Goal: Communication & Community: Answer question/provide support

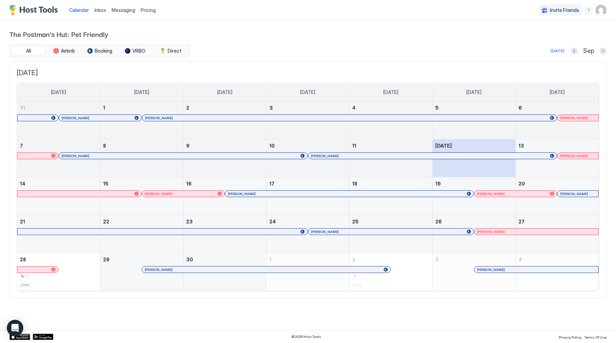
click at [486, 271] on div at bounding box center [486, 269] width 5 height 5
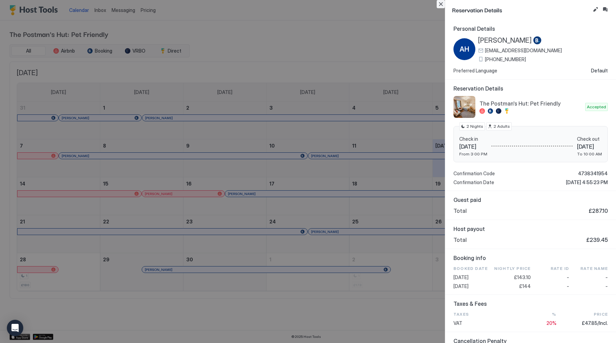
click at [440, 2] on button "Close" at bounding box center [440, 4] width 8 height 8
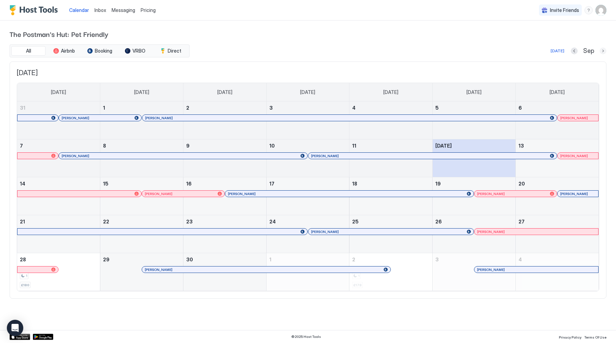
click at [606, 52] on button "Next month" at bounding box center [602, 51] width 7 height 7
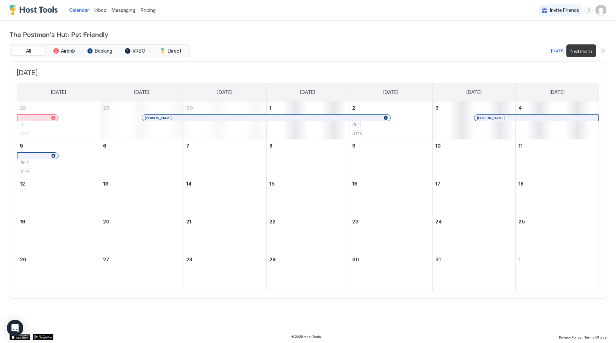
click at [606, 52] on button "Next month" at bounding box center [602, 51] width 7 height 7
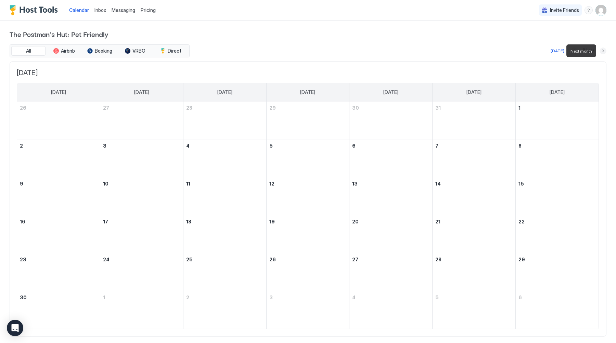
click at [606, 52] on button "Next month" at bounding box center [602, 51] width 7 height 7
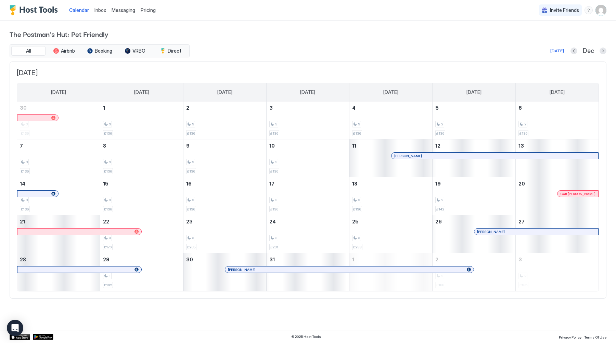
click at [128, 233] on div at bounding box center [128, 231] width 5 height 5
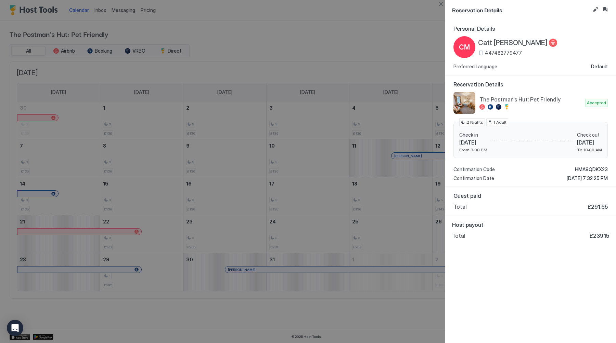
click at [549, 43] on div at bounding box center [553, 43] width 8 height 9
click at [467, 44] on span "CM" at bounding box center [464, 47] width 11 height 10
click at [604, 9] on button "Inbox" at bounding box center [605, 9] width 8 height 8
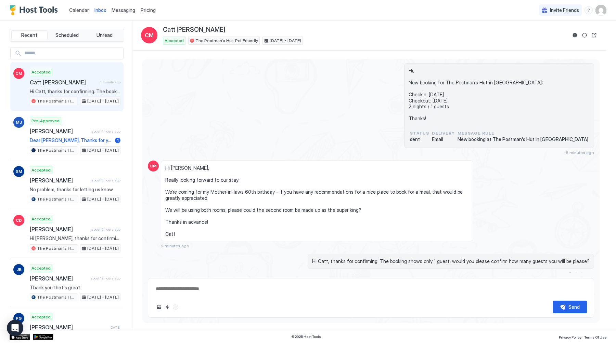
scroll to position [257, 0]
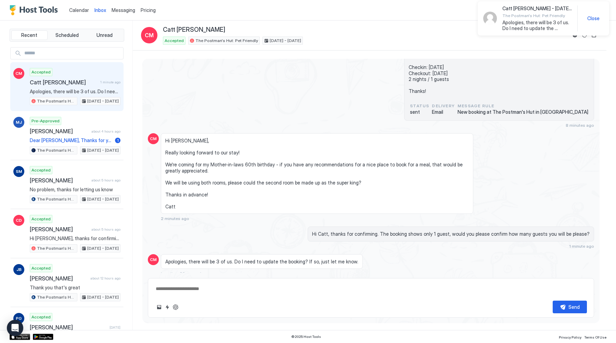
click at [593, 18] on span "Close" at bounding box center [593, 18] width 12 height 6
click at [574, 36] on button "Reservation information" at bounding box center [574, 35] width 8 height 8
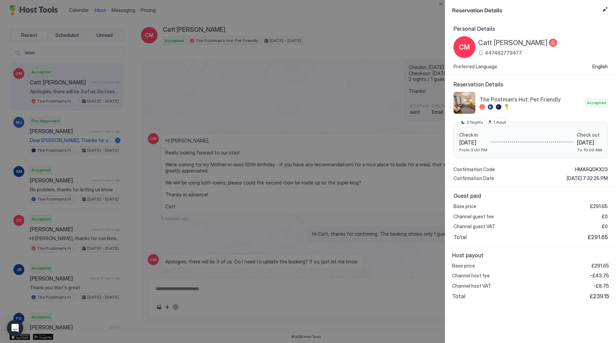
click at [243, 14] on div at bounding box center [308, 171] width 616 height 343
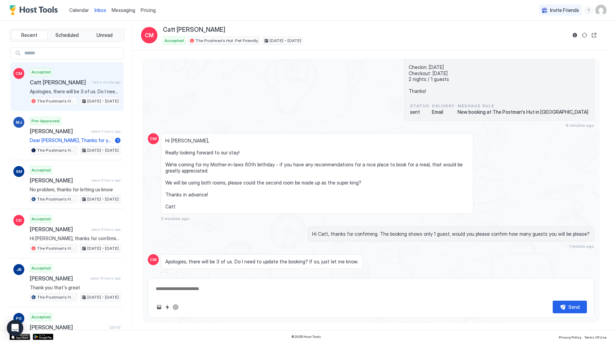
click at [66, 7] on div "Calendar Inbox Messaging Pricing" at bounding box center [84, 10] width 149 height 20
click at [78, 10] on span "Calendar" at bounding box center [79, 10] width 20 height 6
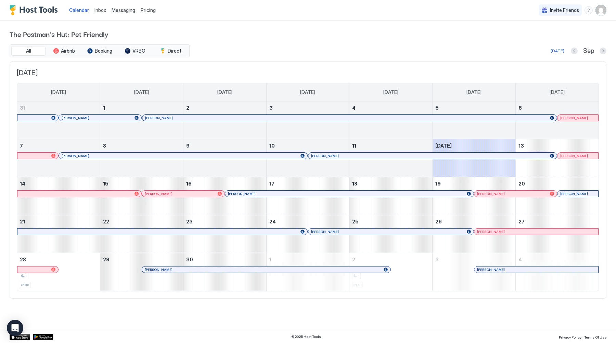
click at [600, 49] on button "Next month" at bounding box center [602, 51] width 7 height 7
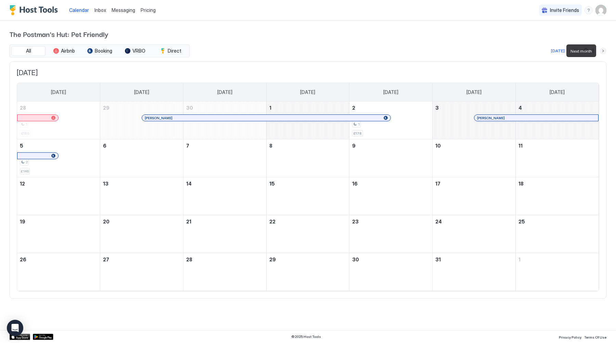
click at [600, 50] on button "Next month" at bounding box center [602, 51] width 7 height 7
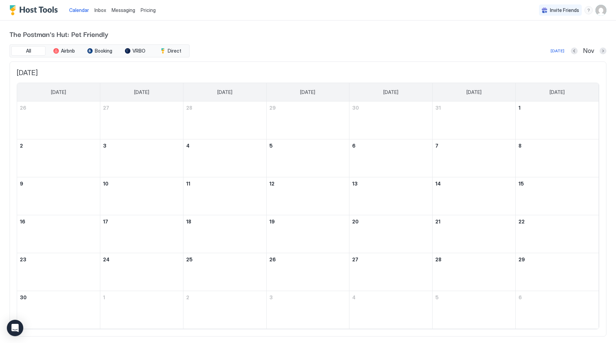
click at [599, 54] on div at bounding box center [602, 51] width 7 height 7
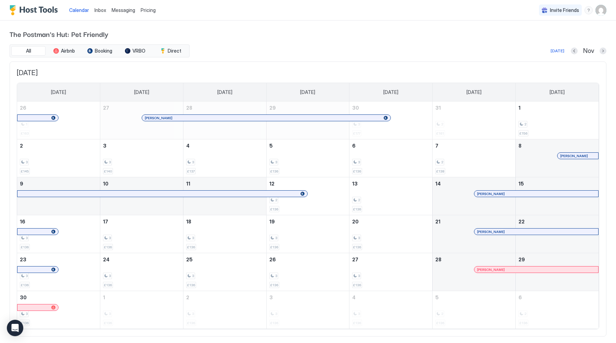
click at [603, 51] on button "Next month" at bounding box center [602, 51] width 7 height 7
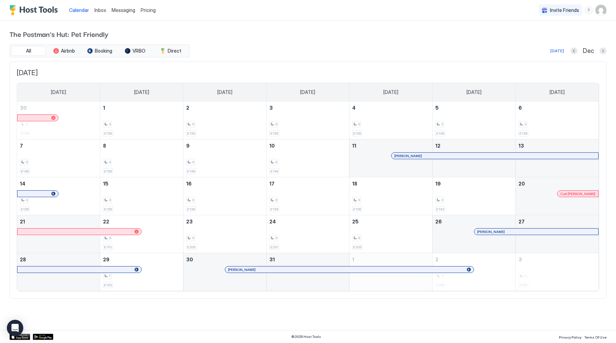
click at [586, 193] on div at bounding box center [588, 193] width 5 height 5
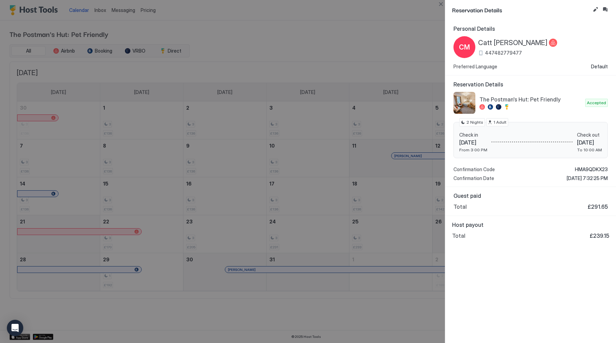
click at [493, 51] on span "447482779477" at bounding box center [503, 53] width 37 height 6
click at [360, 38] on div at bounding box center [308, 171] width 616 height 343
click at [442, 4] on button "Close" at bounding box center [440, 4] width 8 height 8
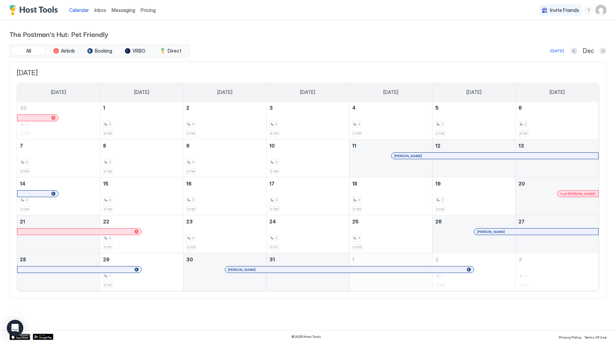
click at [98, 11] on span "Inbox" at bounding box center [100, 10] width 12 height 6
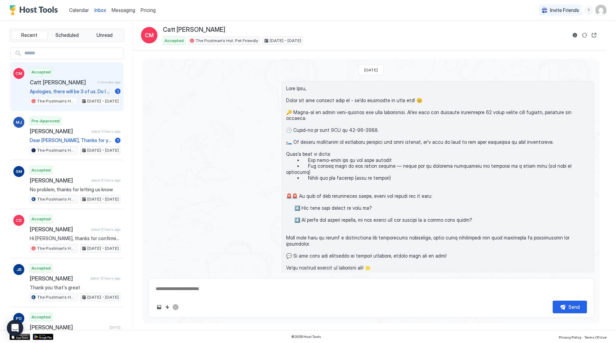
scroll to position [257, 0]
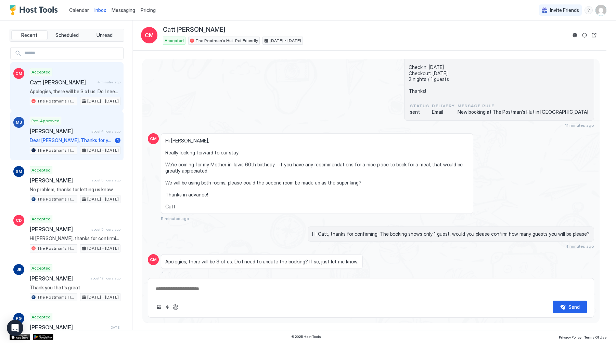
click at [67, 134] on span "[PERSON_NAME]" at bounding box center [59, 131] width 59 height 7
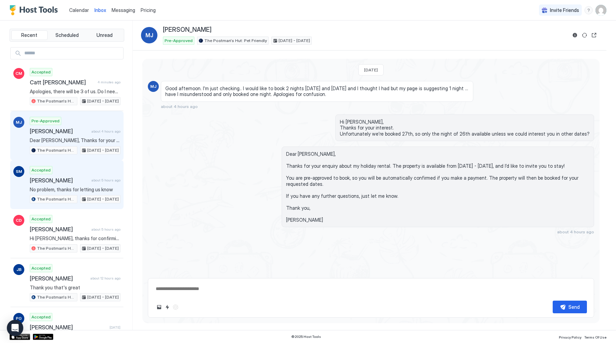
click at [57, 195] on div "The Postman's Hut: Pet Friendly" at bounding box center [54, 199] width 48 height 8
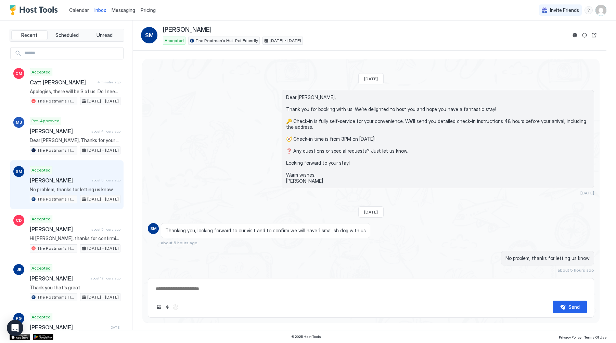
scroll to position [29, 0]
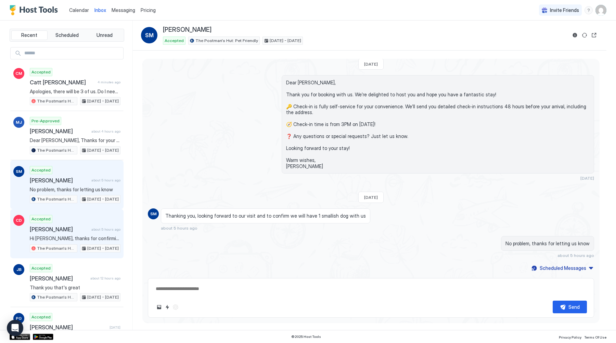
click at [54, 237] on span "Hi [PERSON_NAME], thanks for confirming, we will ask the team to link the two s…" at bounding box center [75, 239] width 91 height 6
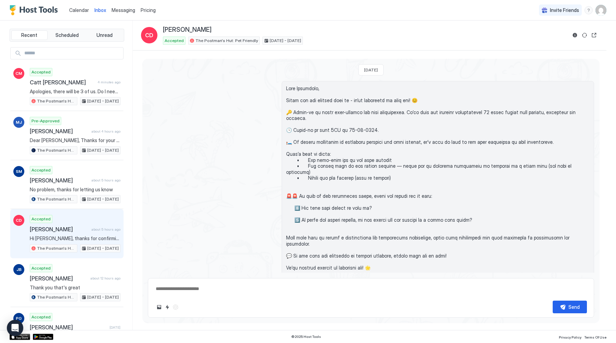
scroll to position [182, 0]
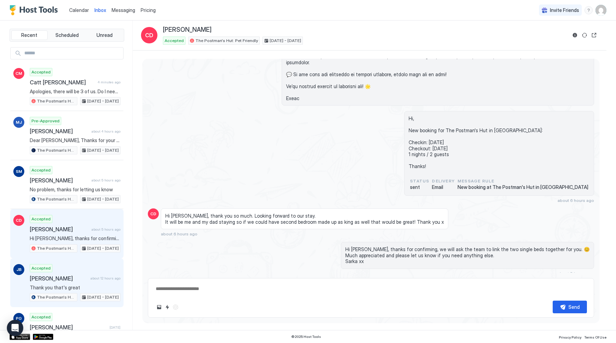
click at [61, 278] on span "[PERSON_NAME]" at bounding box center [59, 278] width 58 height 7
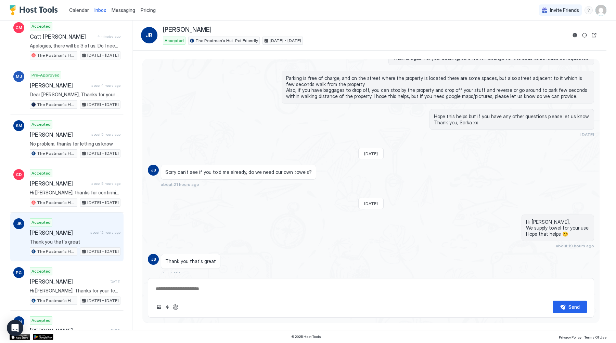
scroll to position [53, 0]
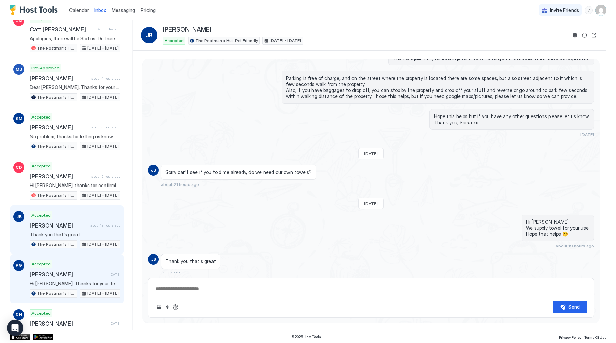
click at [72, 275] on span "[PERSON_NAME]" at bounding box center [68, 274] width 77 height 7
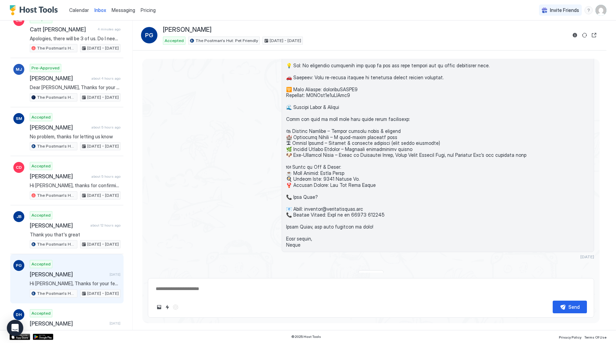
scroll to position [590, 0]
click at [515, 23] on span "Hi [PERSON_NAME], I've updated the booking to 3 people. Hope that's okay." at bounding box center [536, 25] width 69 height 12
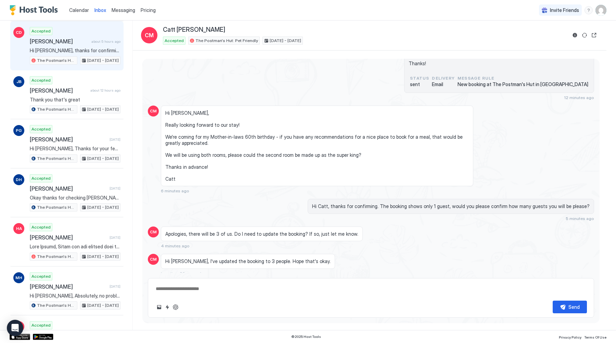
scroll to position [189, 0]
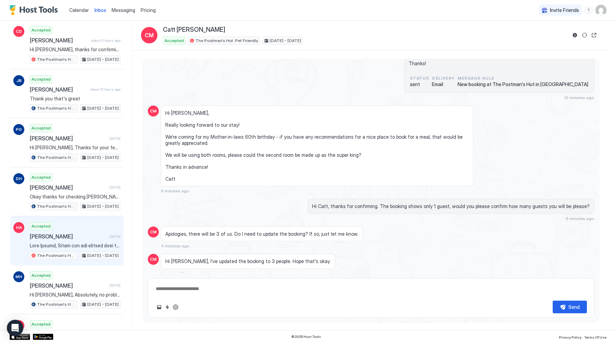
click at [76, 248] on span at bounding box center [75, 246] width 91 height 6
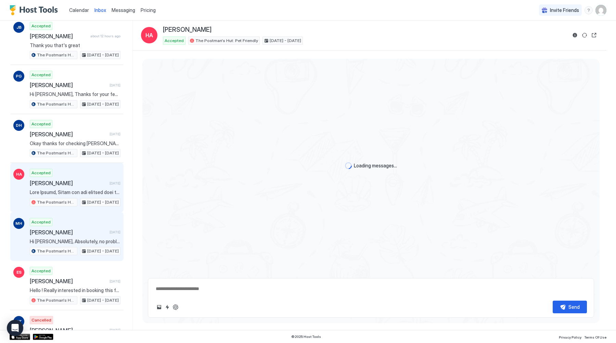
scroll to position [534, 0]
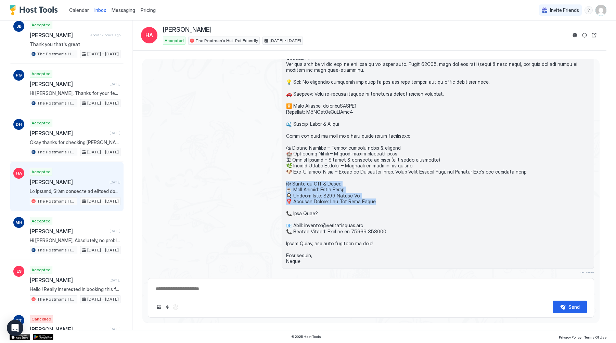
drag, startPoint x: 379, startPoint y: 182, endPoint x: 278, endPoint y: 166, distance: 101.9
click at [278, 166] on div "[DATE]" at bounding box center [371, 128] width 446 height 298
click at [78, 9] on span "Calendar" at bounding box center [79, 10] width 20 height 6
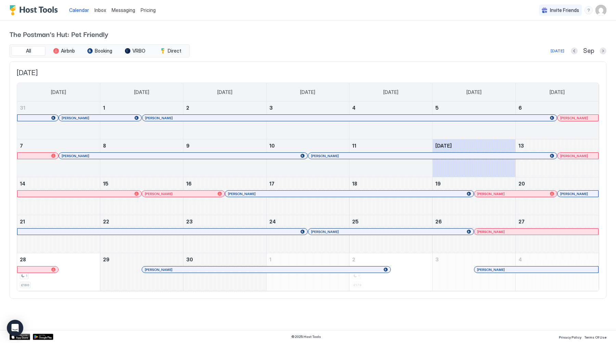
click at [604, 55] on div "All Airbnb Booking VRBO Direct [DATE] Sep" at bounding box center [308, 50] width 596 height 13
click at [604, 54] on div at bounding box center [602, 51] width 7 height 7
click at [603, 52] on button "Next month" at bounding box center [602, 51] width 7 height 7
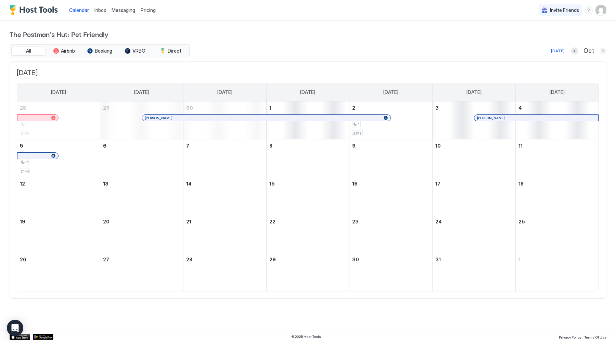
click at [603, 52] on button "Next month" at bounding box center [602, 51] width 7 height 7
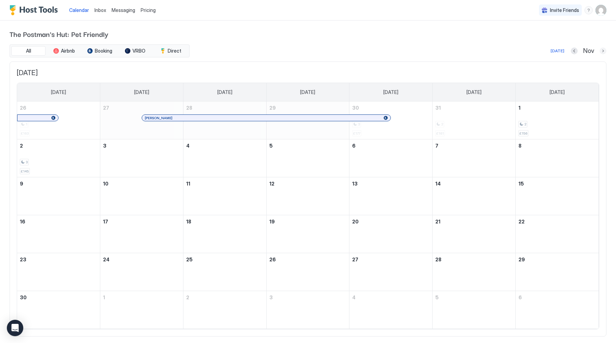
click at [603, 52] on button "Next month" at bounding box center [602, 51] width 7 height 7
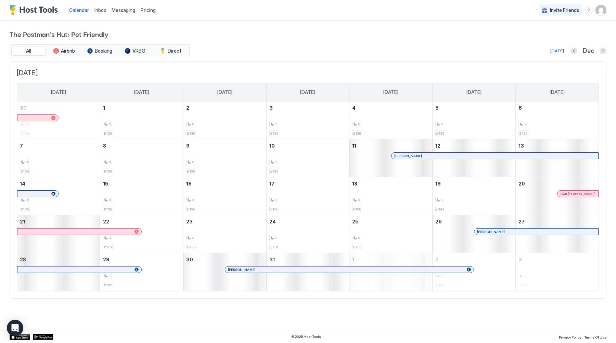
click at [124, 15] on div "Messaging" at bounding box center [123, 10] width 29 height 13
click at [121, 11] on span "Messaging" at bounding box center [123, 10] width 24 height 6
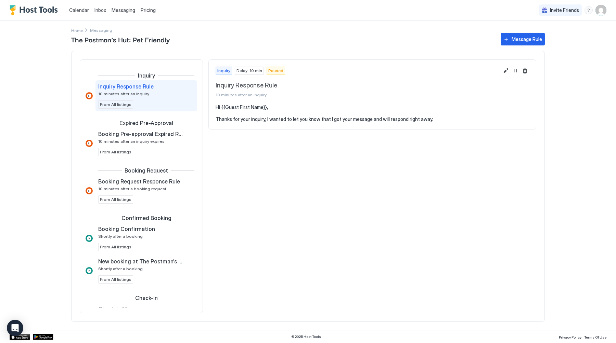
click at [100, 11] on span "Inbox" at bounding box center [100, 10] width 12 height 6
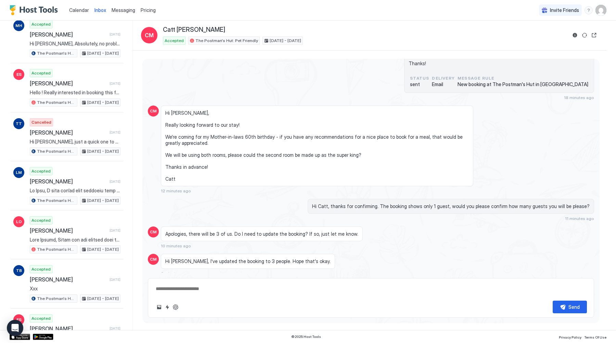
scroll to position [454, 0]
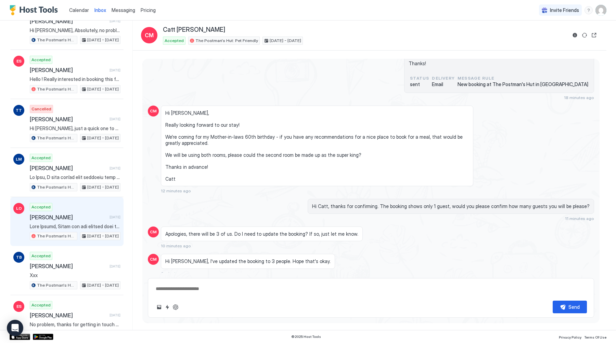
click at [60, 225] on span at bounding box center [75, 227] width 91 height 6
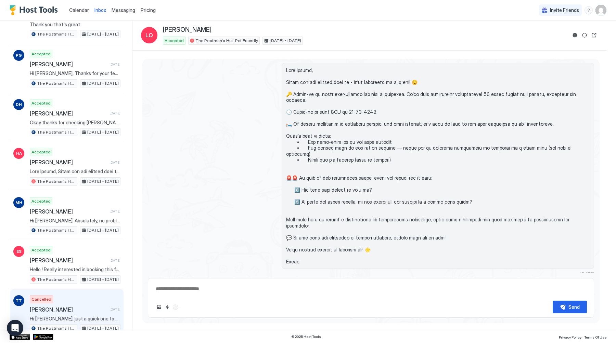
scroll to position [258, 0]
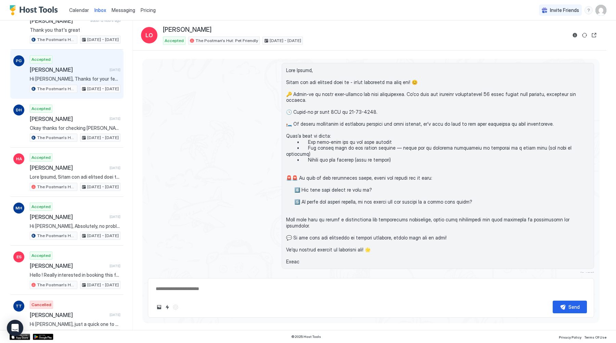
click at [76, 82] on div "Accepted [PERSON_NAME] [DATE] Hi [PERSON_NAME], Thanks for your feedback and gl…" at bounding box center [75, 74] width 91 height 38
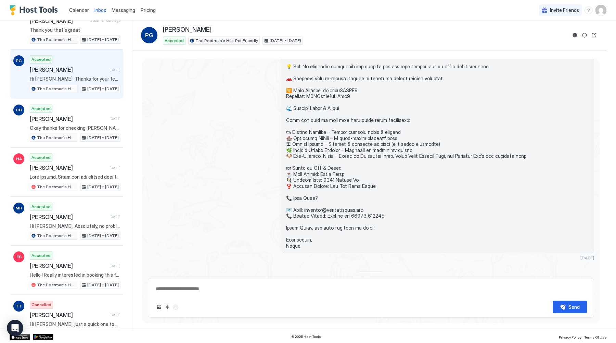
scroll to position [517, 0]
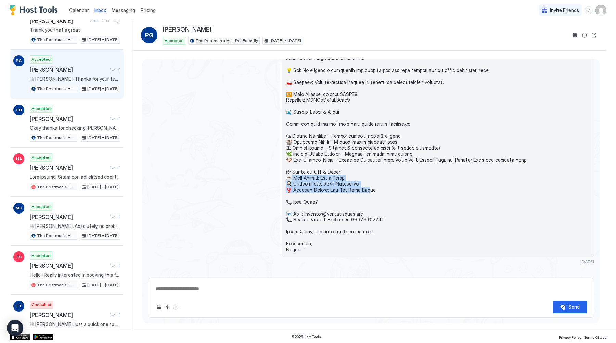
drag, startPoint x: 291, startPoint y: 159, endPoint x: 362, endPoint y: 169, distance: 71.5
click at [362, 169] on span at bounding box center [437, 112] width 303 height 281
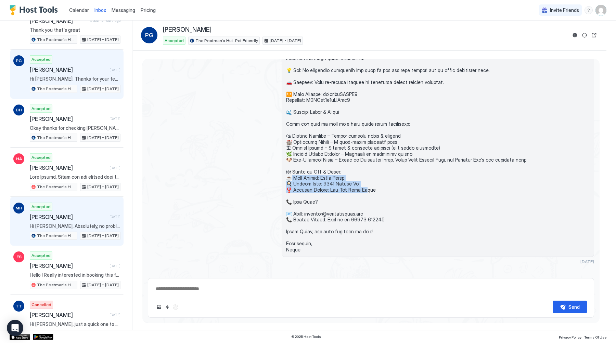
scroll to position [0, 0]
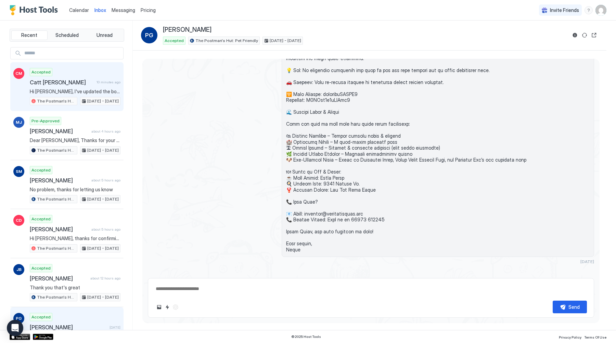
click at [76, 94] on span "Hi [PERSON_NAME], I've updated the booking to 3 people. Hope that's okay." at bounding box center [75, 92] width 91 height 6
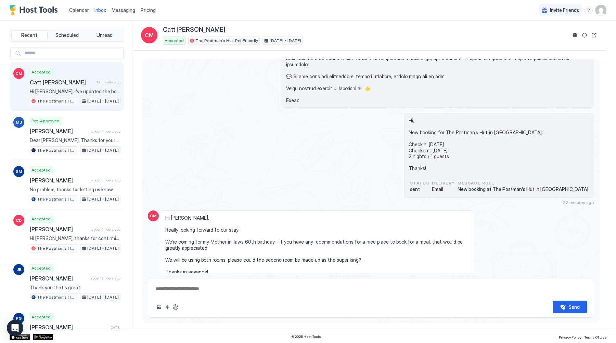
scroll to position [308, 0]
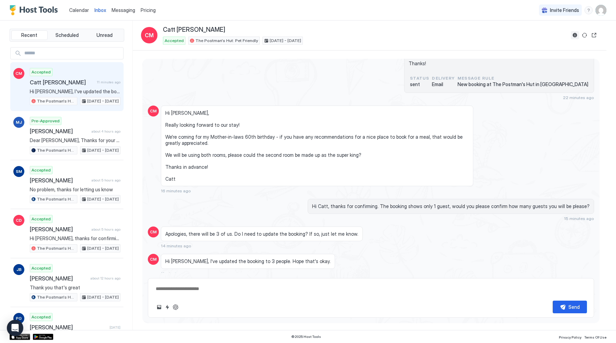
click at [576, 35] on button "Reservation information" at bounding box center [574, 35] width 8 height 8
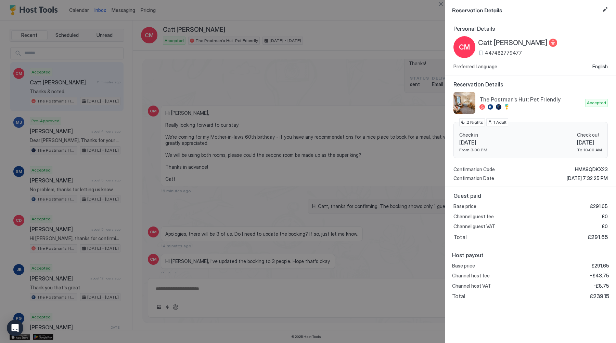
scroll to position [335, 0]
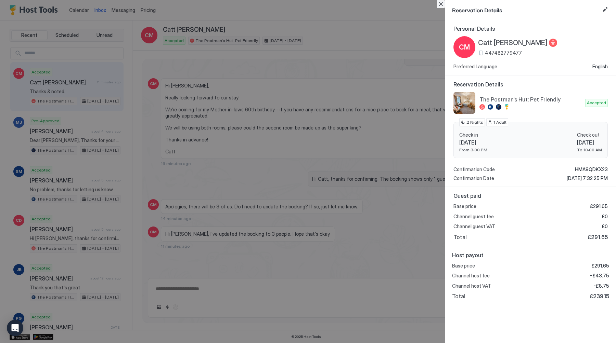
click at [442, 3] on button "Close" at bounding box center [440, 4] width 8 height 8
type textarea "*"
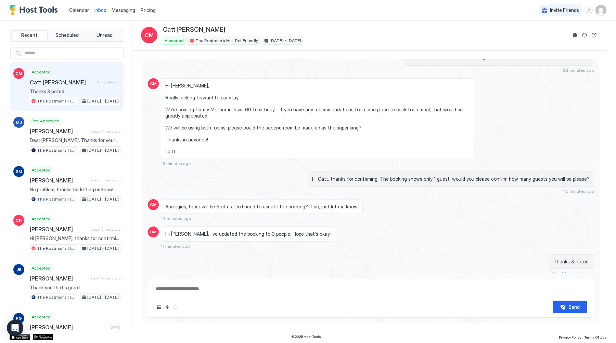
click at [73, 7] on span "Calendar" at bounding box center [79, 10] width 20 height 6
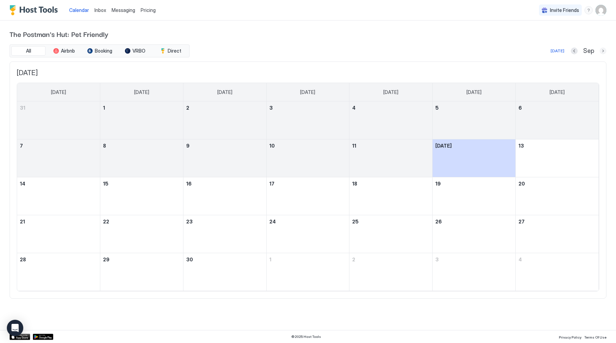
click at [602, 53] on button "Next month" at bounding box center [602, 51] width 7 height 7
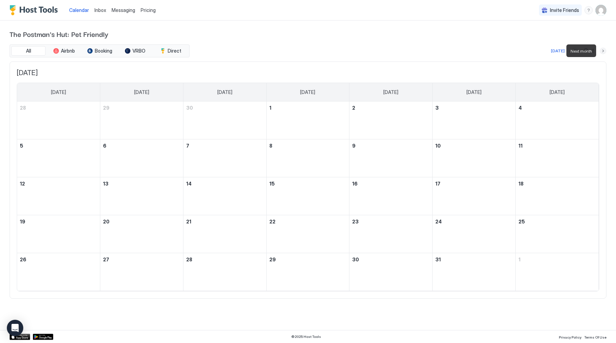
click at [602, 53] on button "Next month" at bounding box center [602, 51] width 7 height 7
click at [602, 52] on button "Next month" at bounding box center [602, 51] width 7 height 7
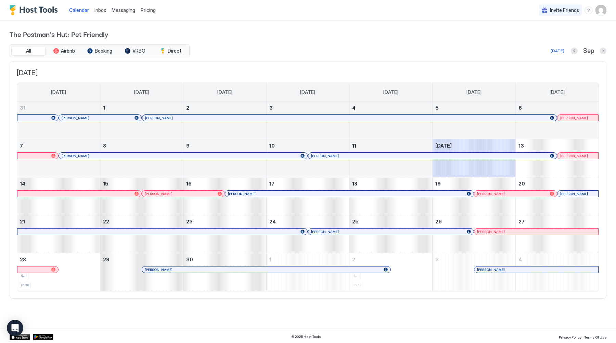
click at [495, 195] on div at bounding box center [494, 193] width 5 height 5
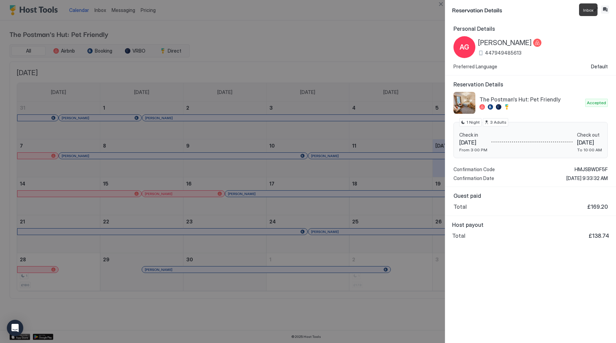
click at [605, 8] on button "Inbox" at bounding box center [605, 9] width 8 height 8
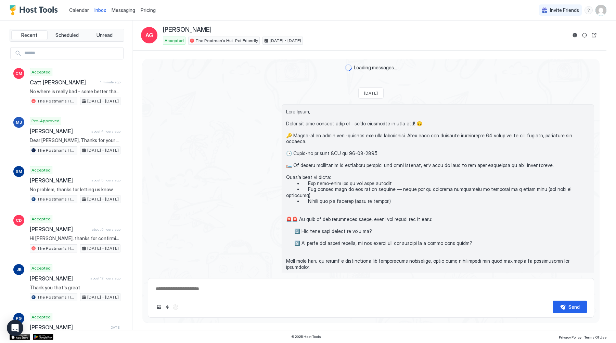
scroll to position [187, 0]
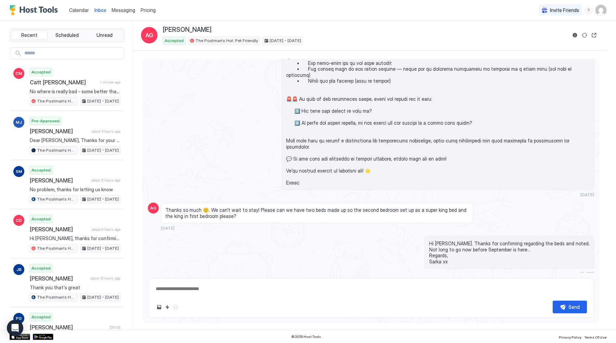
click at [78, 9] on span "Calendar" at bounding box center [79, 10] width 20 height 6
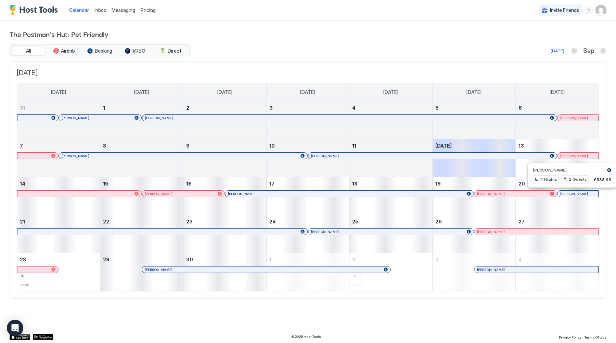
click at [581, 193] on div at bounding box center [581, 193] width 5 height 5
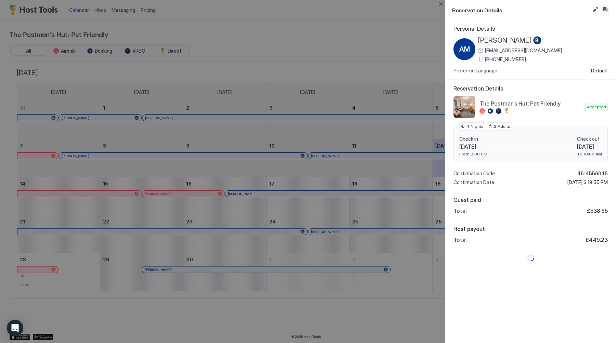
click at [606, 10] on button "Inbox" at bounding box center [605, 9] width 8 height 8
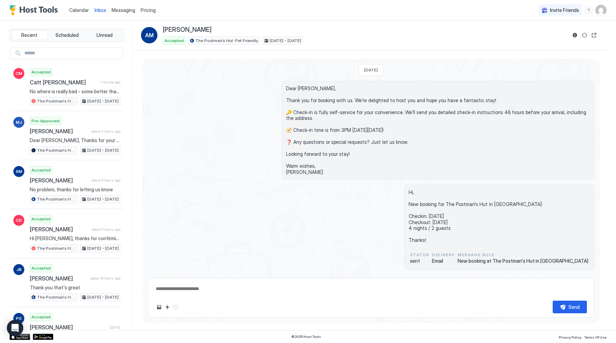
scroll to position [188, 0]
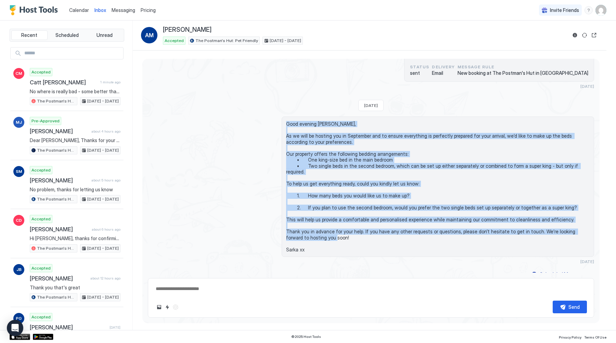
drag, startPoint x: 284, startPoint y: 122, endPoint x: 302, endPoint y: 235, distance: 114.0
click at [302, 235] on div "Good evening Anthony, As we will be hosting you in September and to ensure ever…" at bounding box center [437, 187] width 312 height 141
click at [308, 241] on span "Good evening Anthony, As we will be hosting you in September and to ensure ever…" at bounding box center [437, 187] width 303 height 132
copy span "Good evening Anthony, As we will be hosting you in September and to ensure ever…"
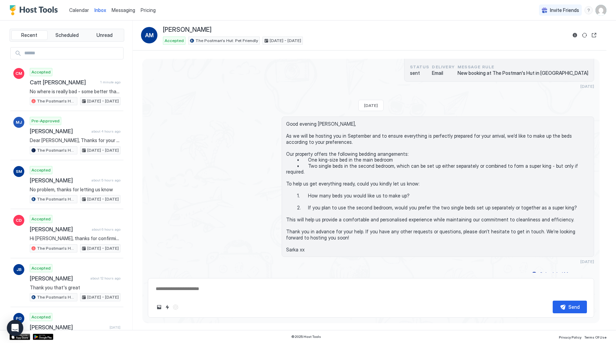
click at [213, 290] on textarea at bounding box center [371, 289] width 432 height 13
paste textarea "**********"
type textarea "*"
type textarea "**********"
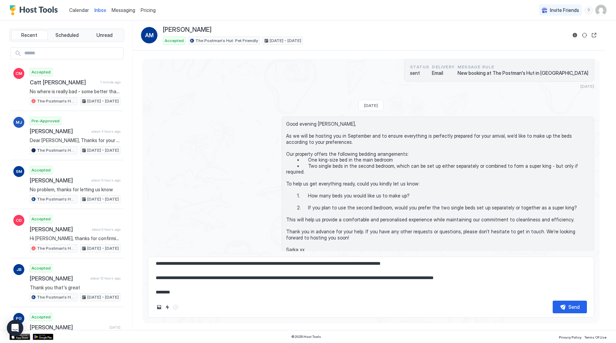
scroll to position [0, 0]
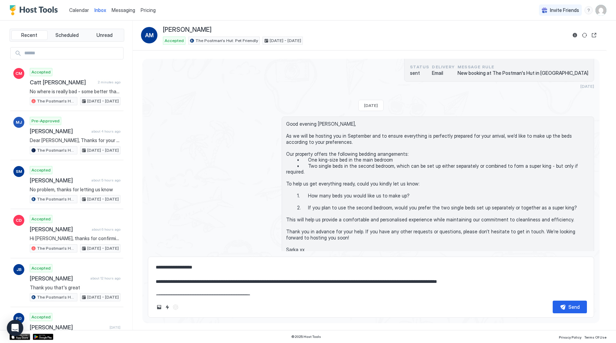
type textarea "*"
type textarea "**********"
type textarea "*"
type textarea "**********"
click at [563, 309] on button "Send" at bounding box center [569, 307] width 34 height 13
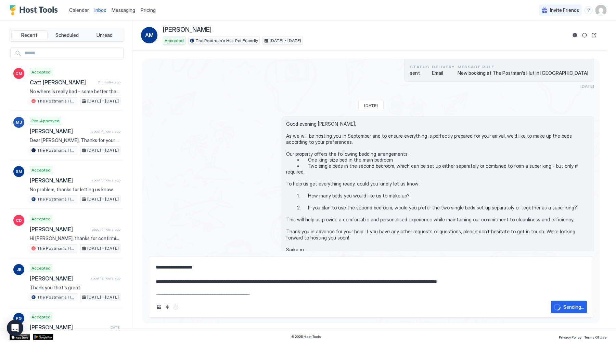
type textarea "*"
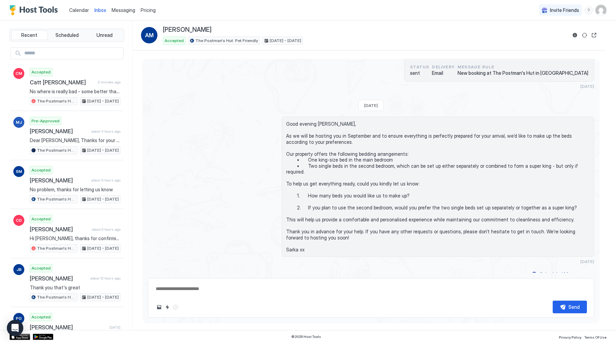
click at [79, 10] on span "Calendar" at bounding box center [79, 10] width 20 height 6
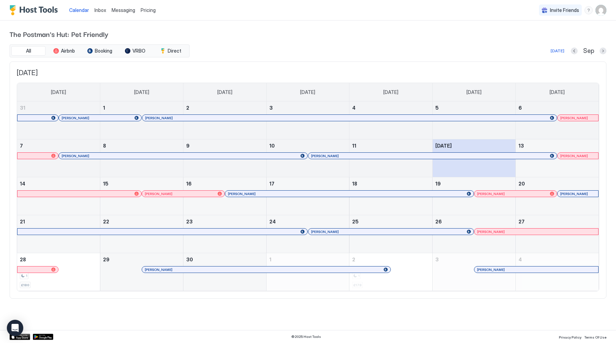
click at [100, 11] on span "Inbox" at bounding box center [100, 10] width 12 height 6
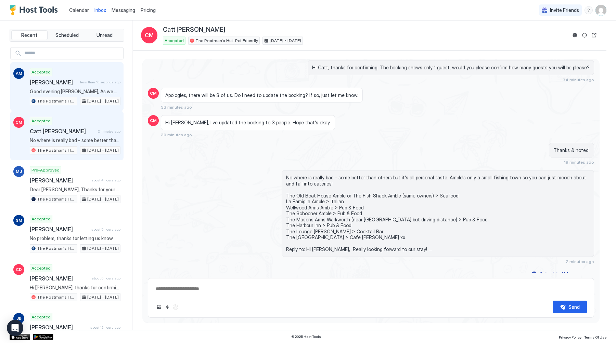
click at [76, 88] on div "Accepted Anthony McGuinness less than 10 seconds ago The Postman's Hut: Pet Fri…" at bounding box center [75, 87] width 91 height 38
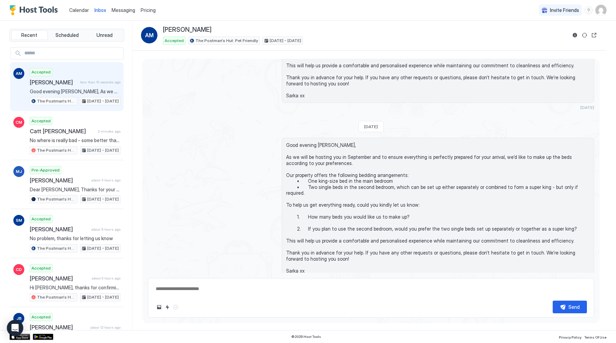
scroll to position [358, 0]
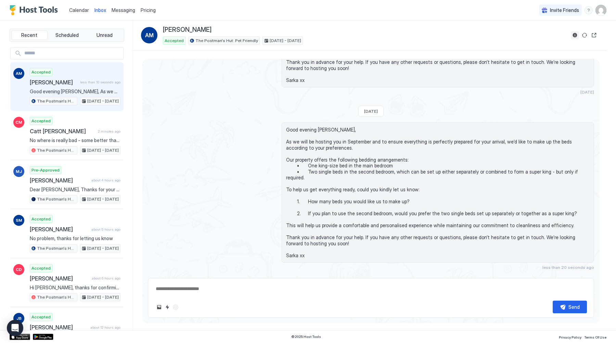
click at [573, 34] on button "Reservation information" at bounding box center [574, 35] width 8 height 8
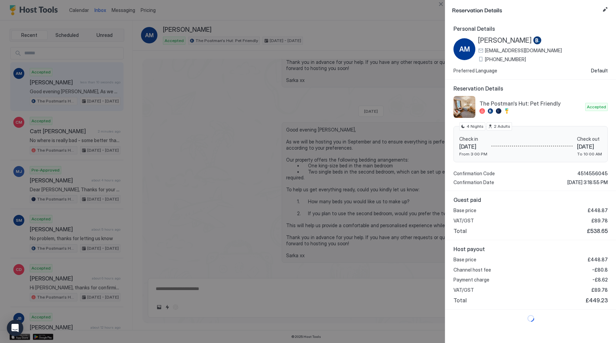
click at [495, 60] on span "+44 7870 392463" at bounding box center [505, 59] width 41 height 6
click at [441, 4] on button "Close" at bounding box center [440, 4] width 8 height 8
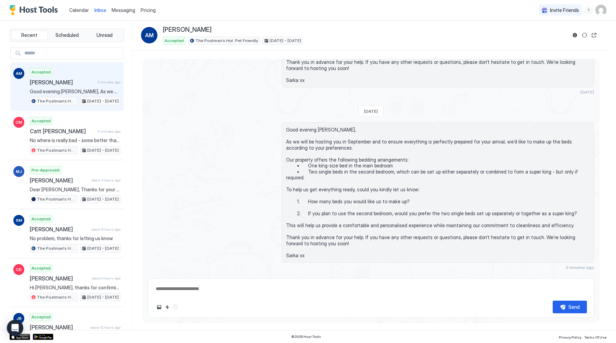
click at [240, 132] on div "Good evening Anthony, As we will be hosting you in September and to ensure ever…" at bounding box center [371, 196] width 446 height 148
type textarea "*"
